Goal: Task Accomplishment & Management: Use online tool/utility

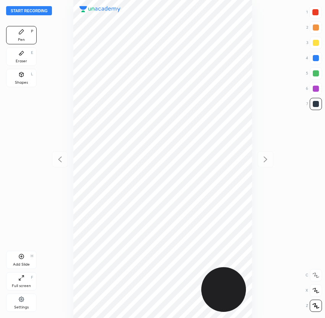
scroll to position [318, 203]
click at [42, 10] on button "Start recording" at bounding box center [29, 10] width 46 height 9
click at [317, 15] on div at bounding box center [315, 12] width 6 height 6
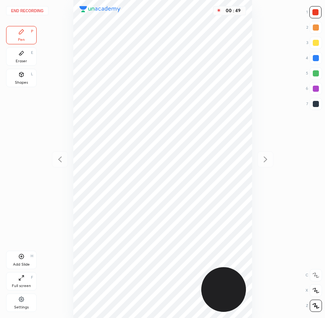
click at [313, 106] on div at bounding box center [316, 104] width 6 height 6
drag, startPoint x: 312, startPoint y: 14, endPoint x: 306, endPoint y: 15, distance: 6.2
click at [311, 14] on div at bounding box center [315, 12] width 12 height 12
click at [313, 107] on div at bounding box center [316, 104] width 12 height 12
drag, startPoint x: 317, startPoint y: 59, endPoint x: 307, endPoint y: 64, distance: 10.9
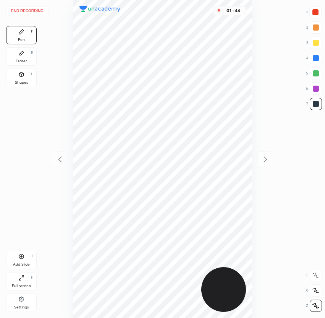
click at [318, 59] on div at bounding box center [316, 58] width 6 height 6
click at [252, 250] on div "01 : 57" at bounding box center [162, 159] width 203 height 318
drag, startPoint x: 316, startPoint y: 14, endPoint x: 308, endPoint y: 14, distance: 7.6
click at [316, 14] on div at bounding box center [315, 12] width 6 height 6
click at [21, 251] on div "Add Slide H" at bounding box center [21, 260] width 31 height 18
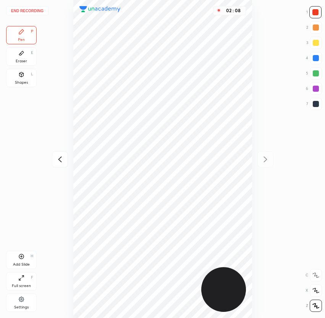
click at [311, 105] on div at bounding box center [316, 104] width 12 height 12
click at [316, 13] on div at bounding box center [315, 12] width 6 height 6
drag, startPoint x: 312, startPoint y: 105, endPoint x: 302, endPoint y: 105, distance: 9.9
click at [312, 105] on div at bounding box center [316, 104] width 12 height 12
click at [57, 160] on icon at bounding box center [59, 159] width 9 height 9
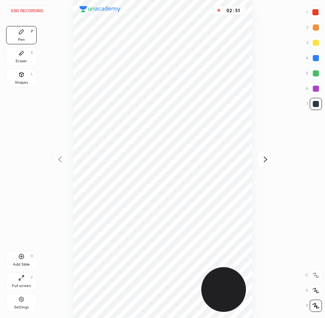
click at [313, 44] on div at bounding box center [316, 43] width 6 height 6
click at [24, 12] on button "End recording" at bounding box center [27, 10] width 42 height 9
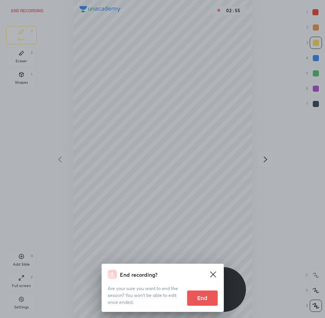
drag, startPoint x: 207, startPoint y: 296, endPoint x: 201, endPoint y: 295, distance: 6.2
click at [205, 296] on button "End" at bounding box center [202, 297] width 31 height 15
